Goal: Find specific page/section: Find specific page/section

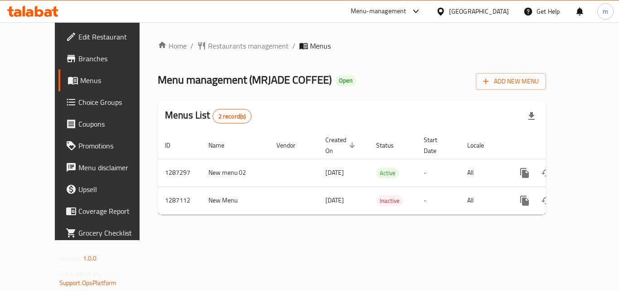
click at [485, 10] on div "[GEOGRAPHIC_DATA]" at bounding box center [479, 11] width 60 height 10
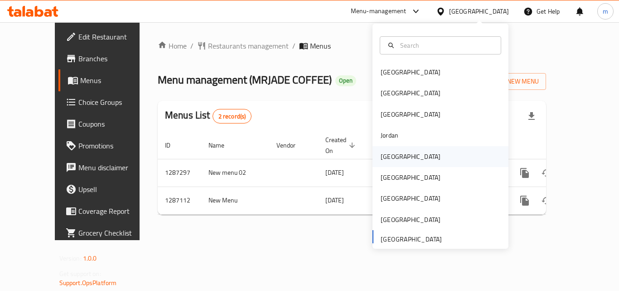
click at [389, 159] on div "[GEOGRAPHIC_DATA]" at bounding box center [411, 156] width 60 height 10
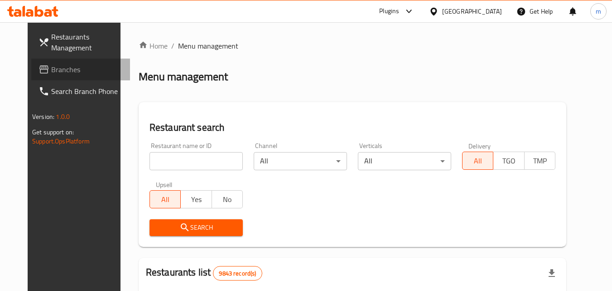
click at [51, 68] on span "Branches" at bounding box center [87, 69] width 72 height 11
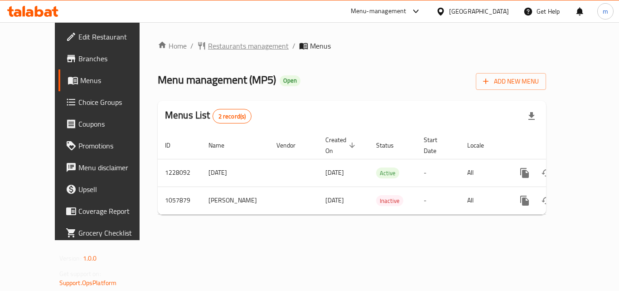
click at [208, 45] on span "Restaurants management" at bounding box center [248, 45] width 81 height 11
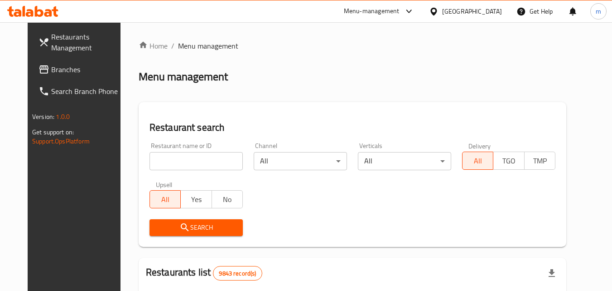
click at [182, 165] on input "search" at bounding box center [196, 161] width 93 height 18
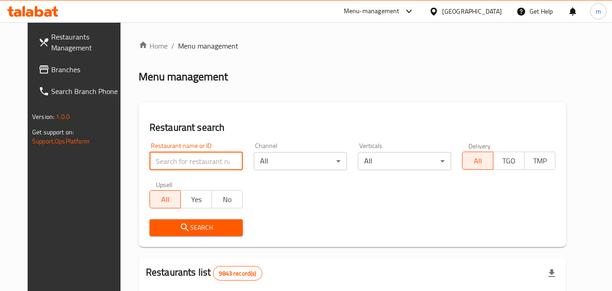
paste input "662853"
type input "662853"
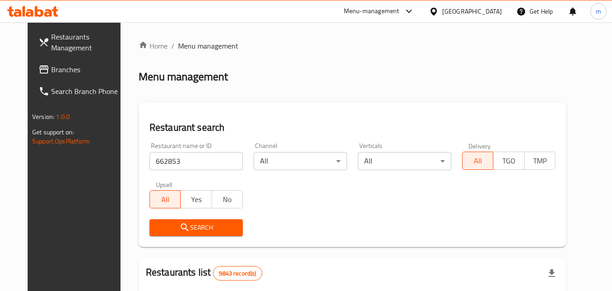
click at [181, 224] on icon "submit" at bounding box center [185, 227] width 8 height 8
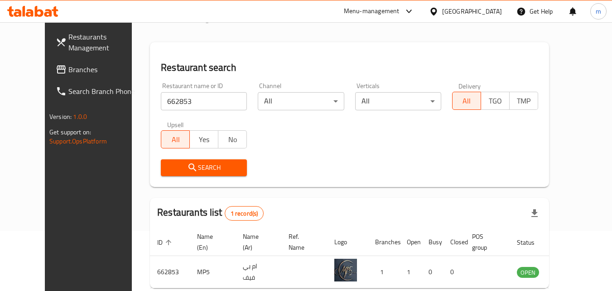
scroll to position [106, 0]
